Goal: Information Seeking & Learning: Learn about a topic

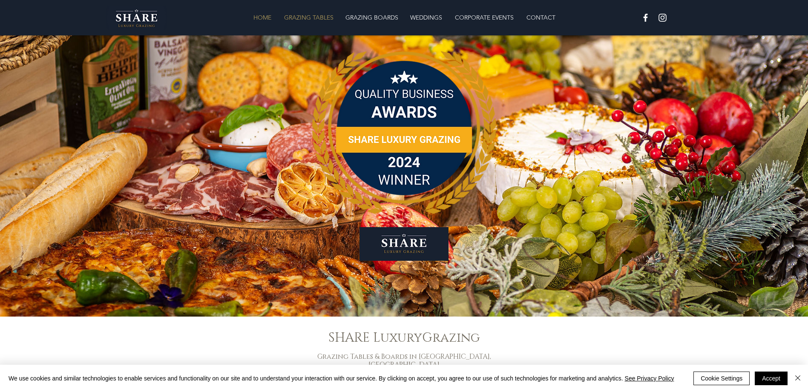
click at [313, 18] on p "GRAZING TABLES" at bounding box center [309, 17] width 58 height 17
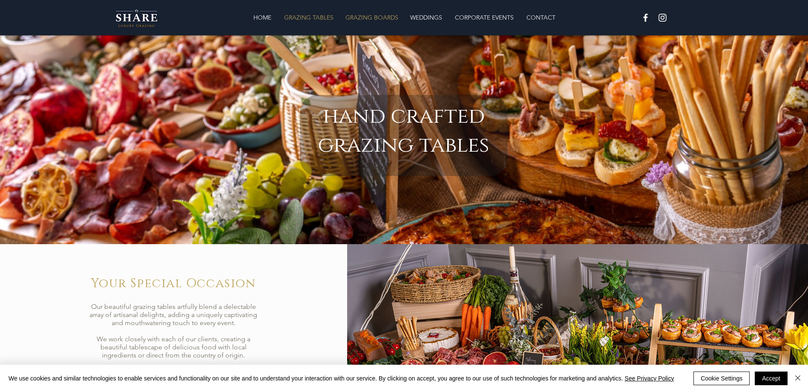
click at [383, 15] on p "GRAZING BOARDS" at bounding box center [371, 17] width 61 height 17
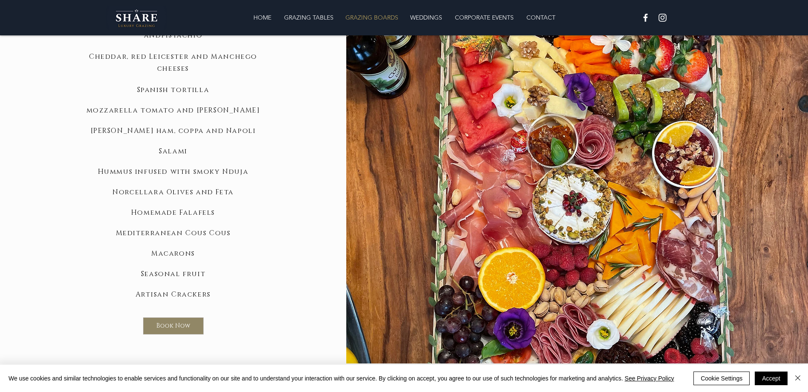
scroll to position [767, 0]
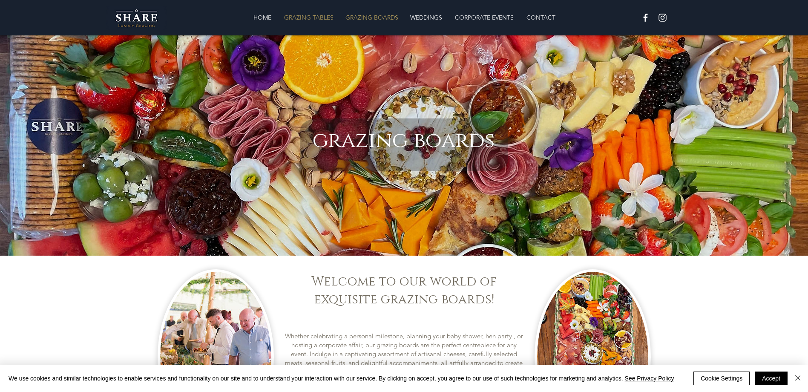
click at [311, 17] on p "GRAZING TABLES" at bounding box center [309, 17] width 58 height 17
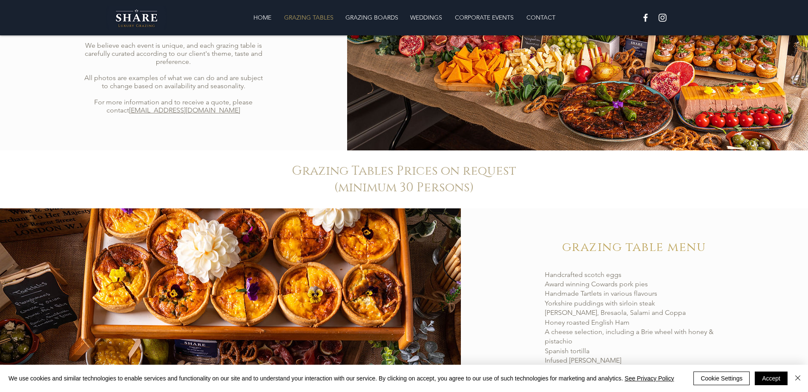
scroll to position [341, 0]
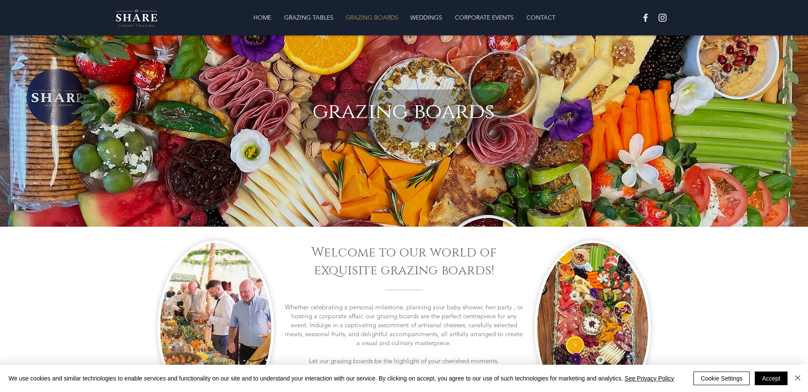
scroll to position [43, 0]
